Goal: Task Accomplishment & Management: Complete application form

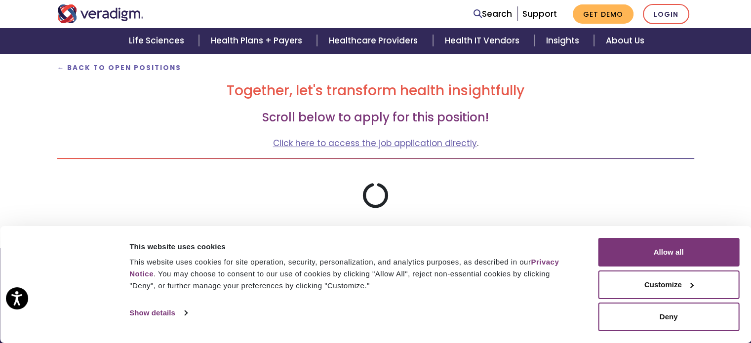
scroll to position [120, 0]
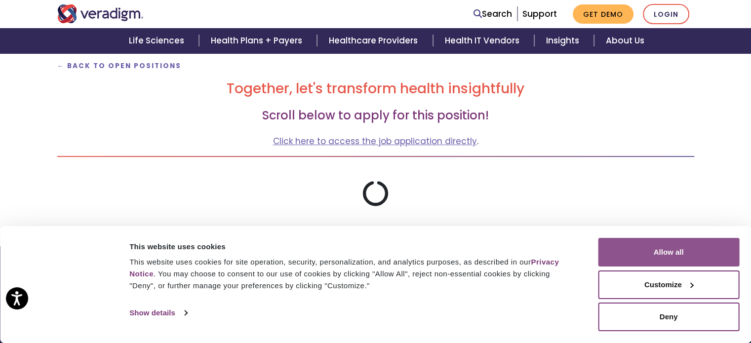
click at [689, 252] on button "Allow all" at bounding box center [668, 252] width 141 height 29
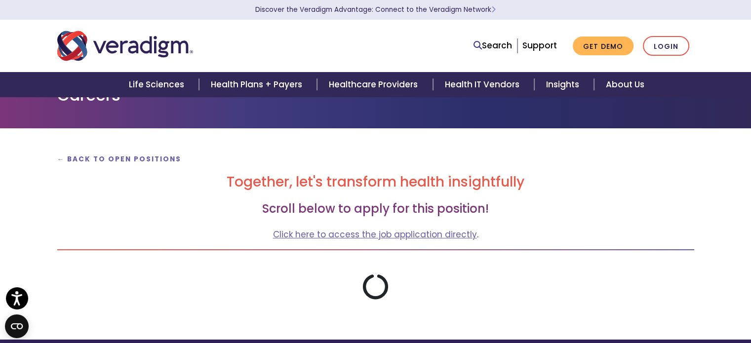
scroll to position [28, 0]
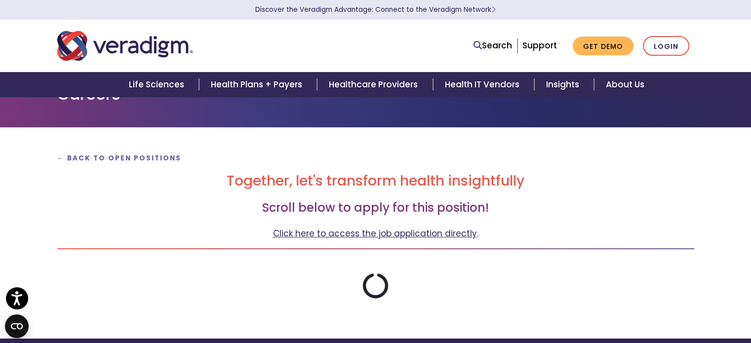
click at [453, 235] on link "Click here to access the job application directly" at bounding box center [375, 233] width 204 height 12
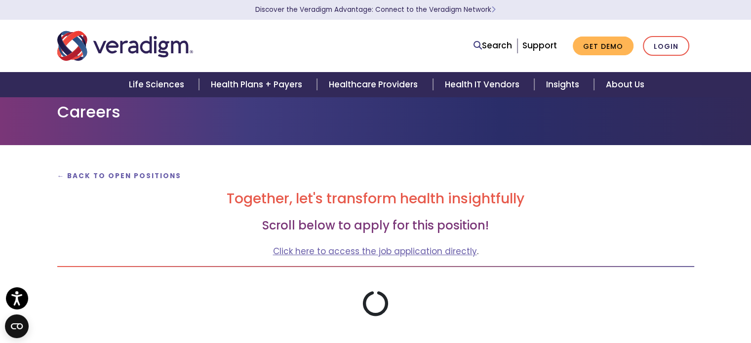
scroll to position [0, 0]
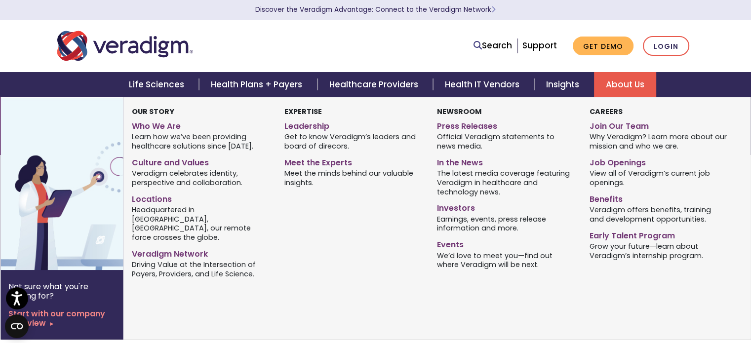
click at [632, 84] on link "About Us" at bounding box center [625, 84] width 62 height 25
click at [607, 161] on link "Job Openings" at bounding box center [658, 161] width 138 height 14
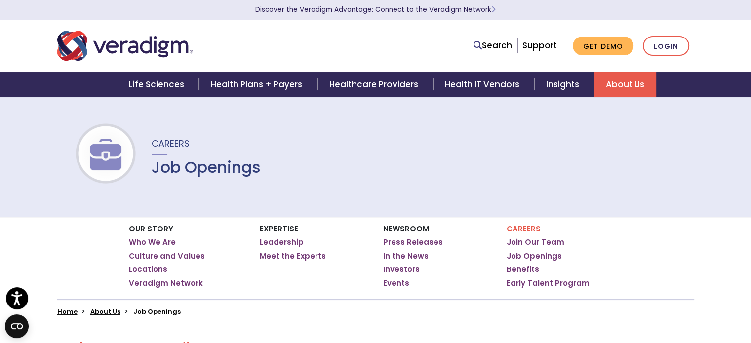
click at [590, 181] on div "Careers Job Openings" at bounding box center [375, 157] width 751 height 120
